Goal: Information Seeking & Learning: Learn about a topic

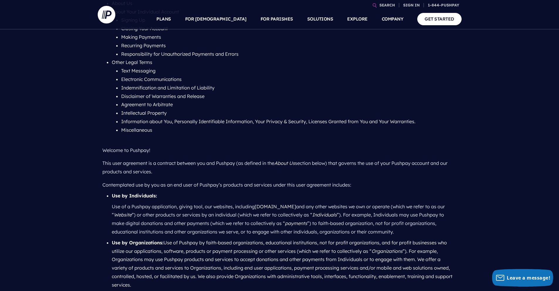
scroll to position [236, 0]
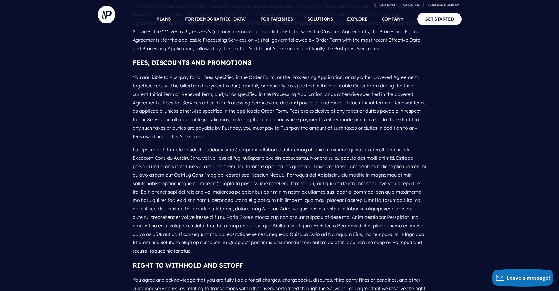
scroll to position [109, 0]
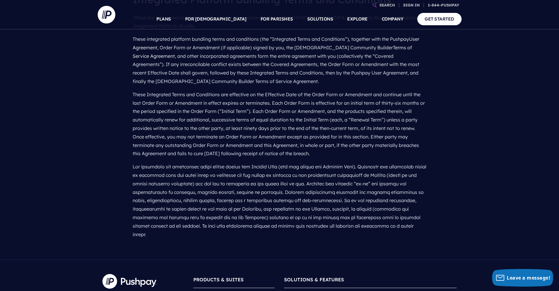
scroll to position [65, 0]
